Goal: Navigation & Orientation: Find specific page/section

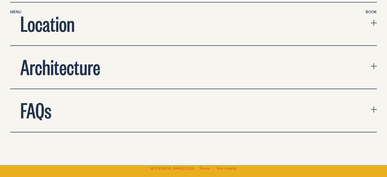
scroll to position [1710, 0]
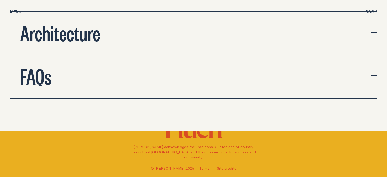
scroll to position [1889, 0]
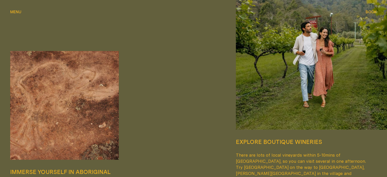
scroll to position [4, 0]
